Goal: Check status: Check status

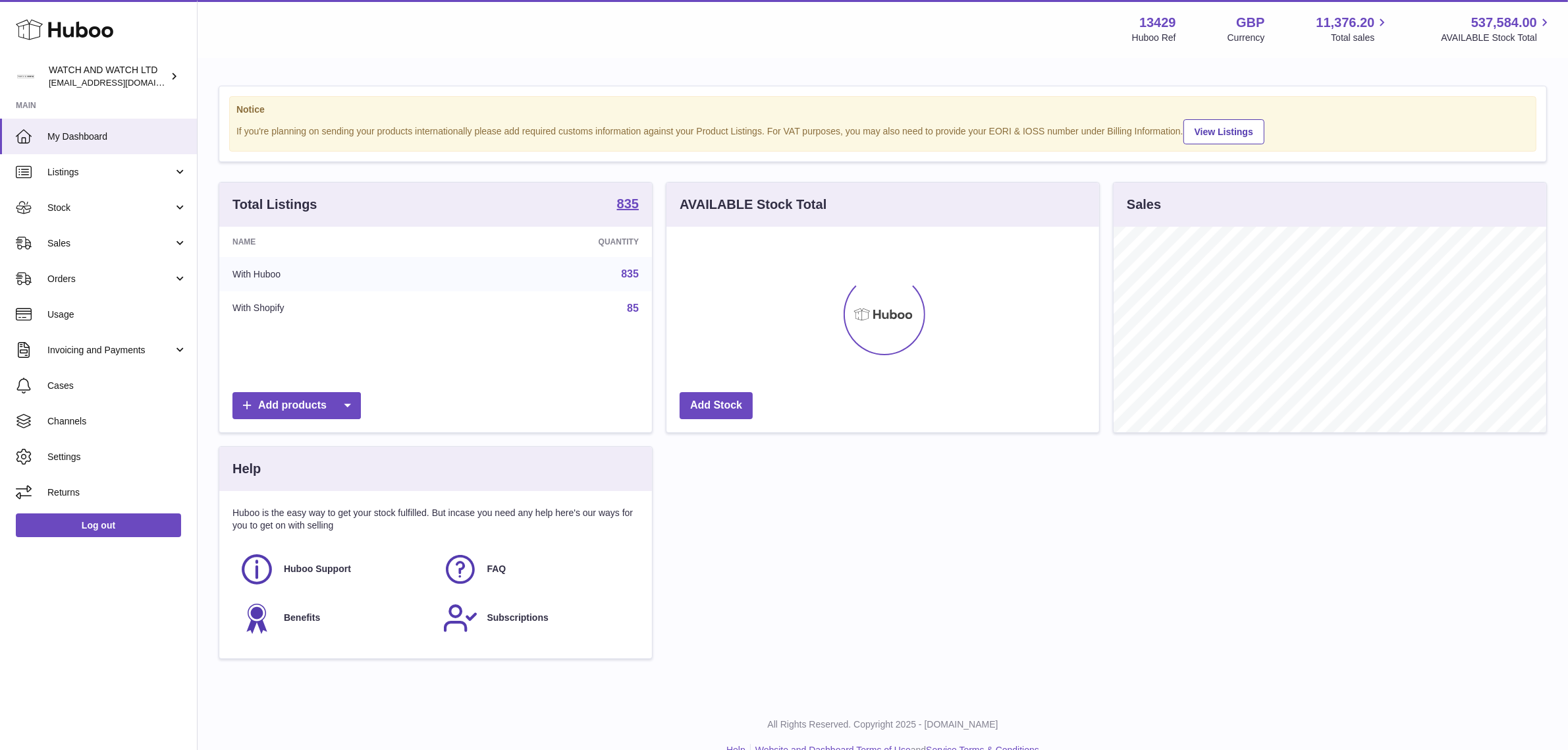
scroll to position [205, 433]
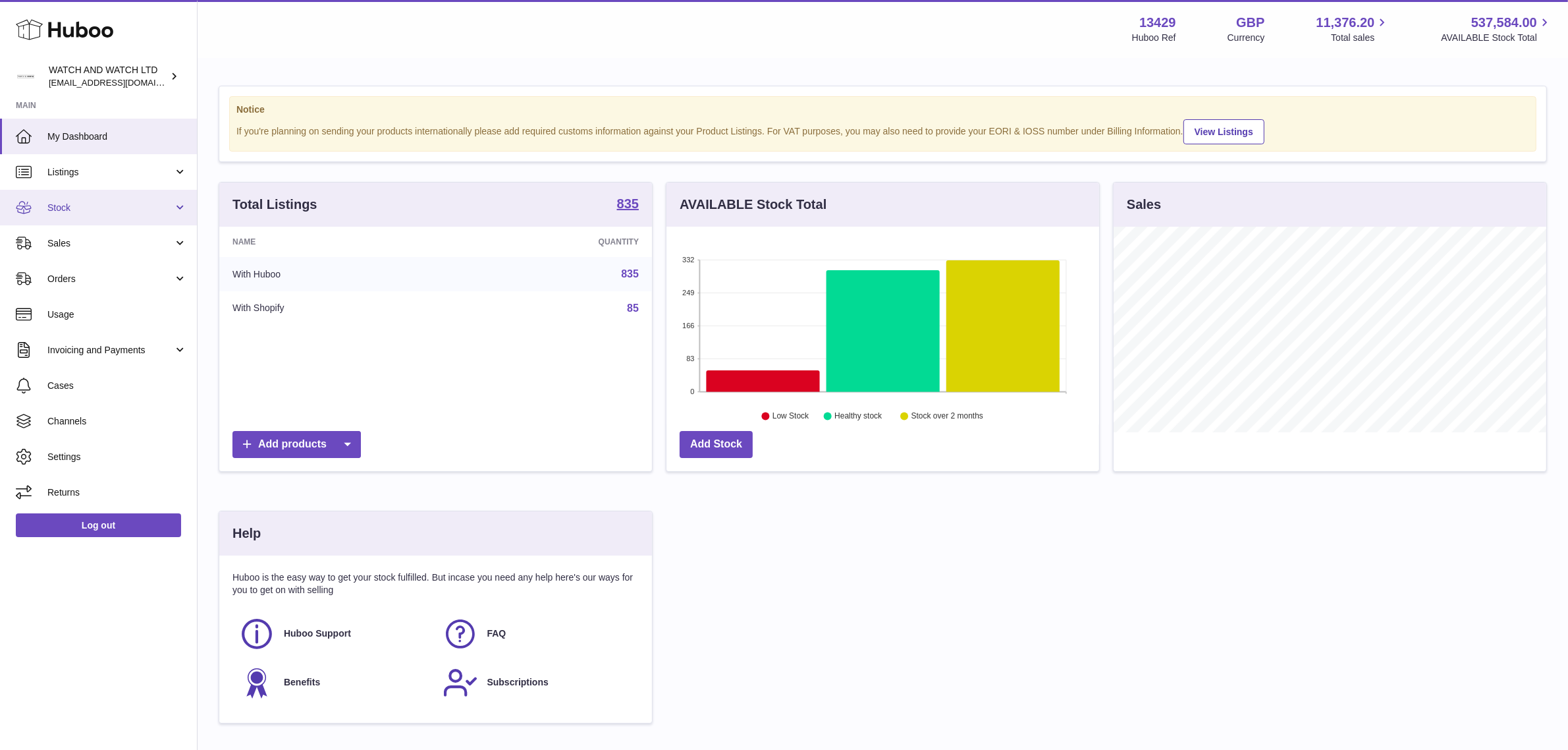
click at [145, 212] on span "Stock" at bounding box center [110, 208] width 126 height 12
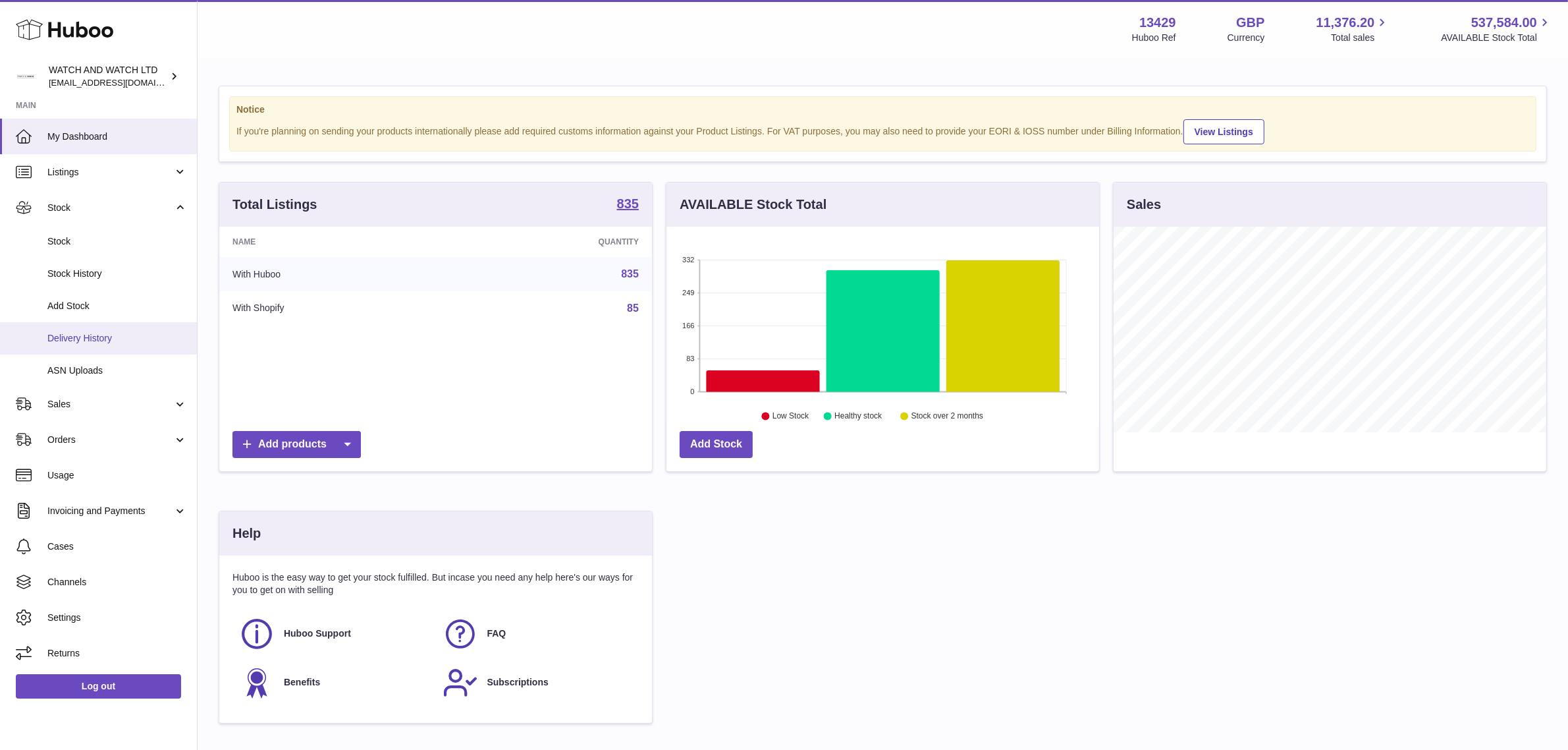
click at [153, 336] on span "Delivery History" at bounding box center [117, 338] width 140 height 12
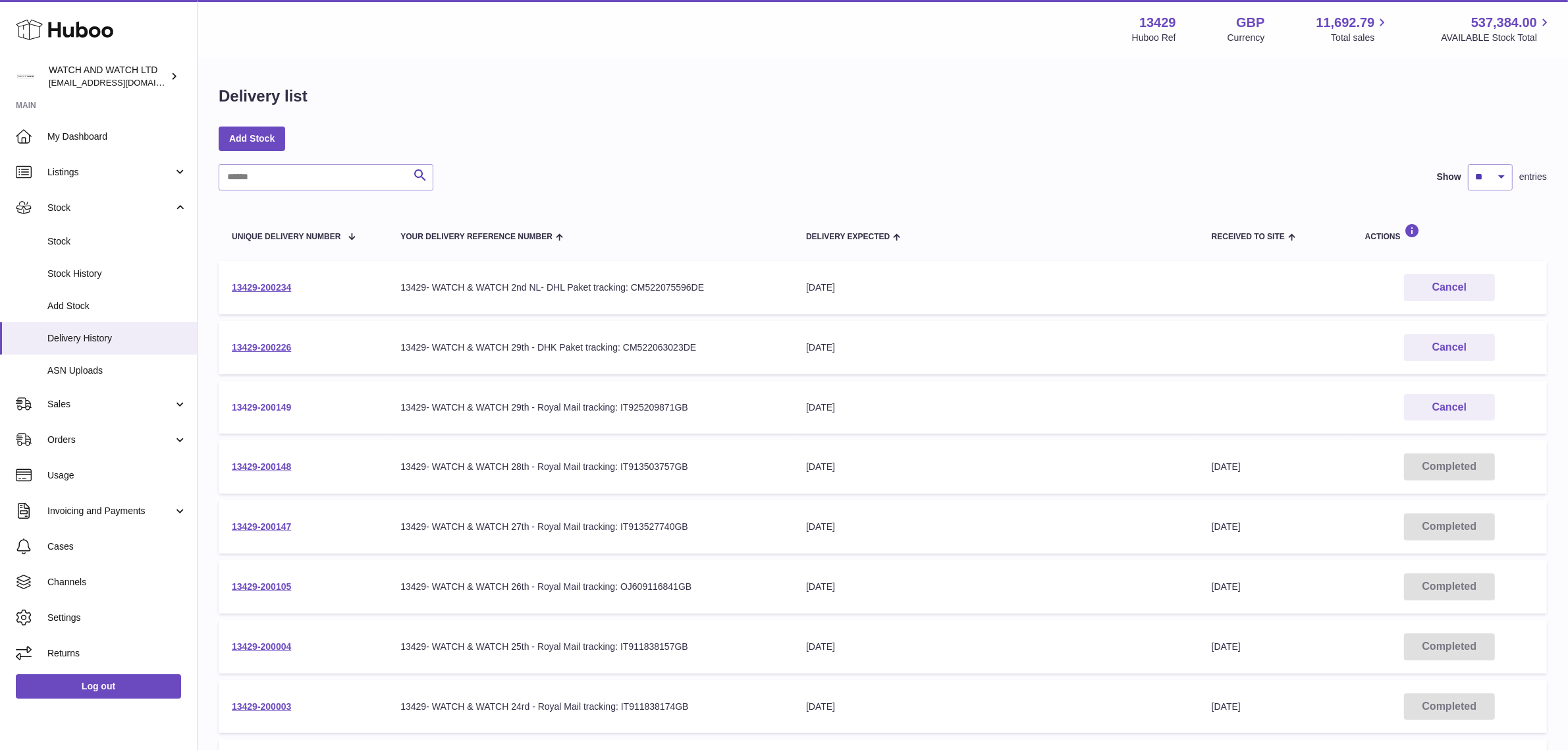
click at [281, 405] on link "13429-200149" at bounding box center [261, 408] width 59 height 10
click at [275, 345] on link "13429-200226" at bounding box center [261, 348] width 59 height 10
click at [287, 289] on link "13429-200234" at bounding box center [261, 288] width 59 height 10
